Goal: Transaction & Acquisition: Purchase product/service

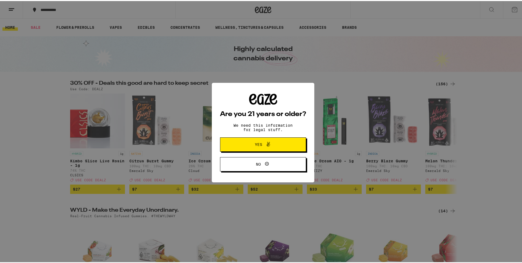
click at [266, 146] on icon at bounding box center [268, 143] width 7 height 7
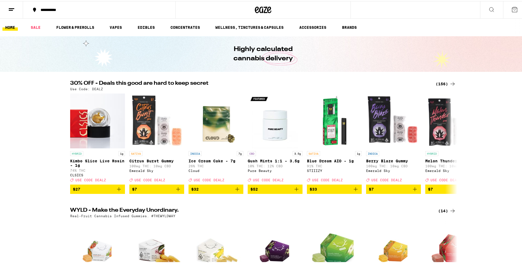
click at [13, 9] on icon at bounding box center [11, 8] width 7 height 7
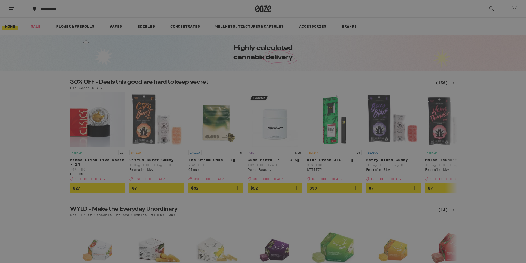
click at [58, 26] on button "Log In" at bounding box center [76, 29] width 96 height 11
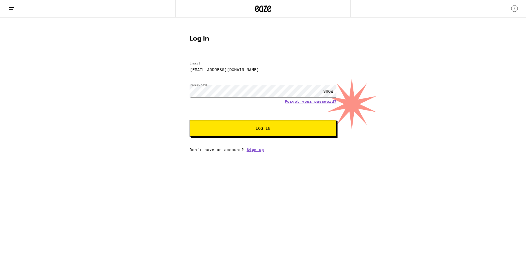
click at [217, 129] on span "Log In" at bounding box center [263, 128] width 102 height 4
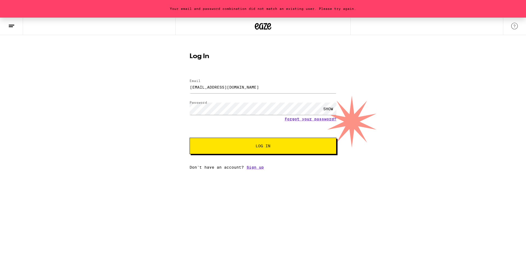
click at [333, 108] on div "SHOW" at bounding box center [328, 108] width 16 height 12
click at [297, 87] on input "[EMAIL_ADDRESS][DOMAIN_NAME]" at bounding box center [263, 87] width 147 height 12
type input "[EMAIL_ADDRESS][DOMAIN_NAME]"
click at [251, 145] on span "Log In" at bounding box center [263, 146] width 102 height 4
click at [306, 146] on span "Log In" at bounding box center [263, 146] width 102 height 4
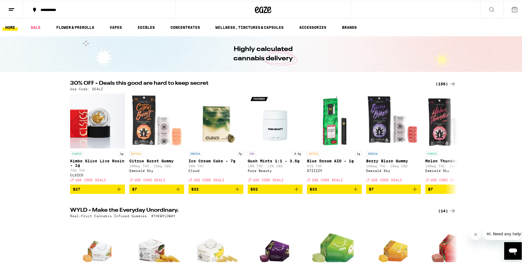
click at [10, 7] on line at bounding box center [11, 7] width 5 height 0
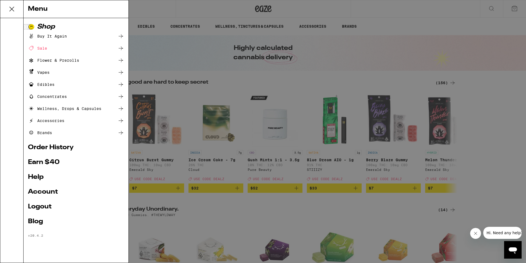
click at [111, 95] on div "Concentrates" at bounding box center [76, 96] width 96 height 7
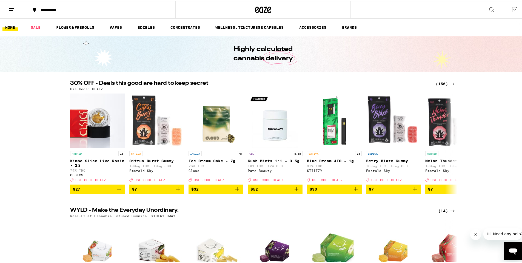
click at [438, 82] on div "(156)" at bounding box center [446, 82] width 20 height 7
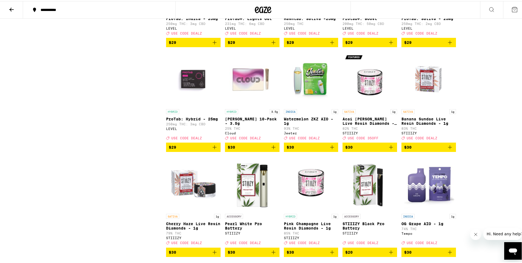
scroll to position [1973, 0]
